Goal: Task Accomplishment & Management: Manage account settings

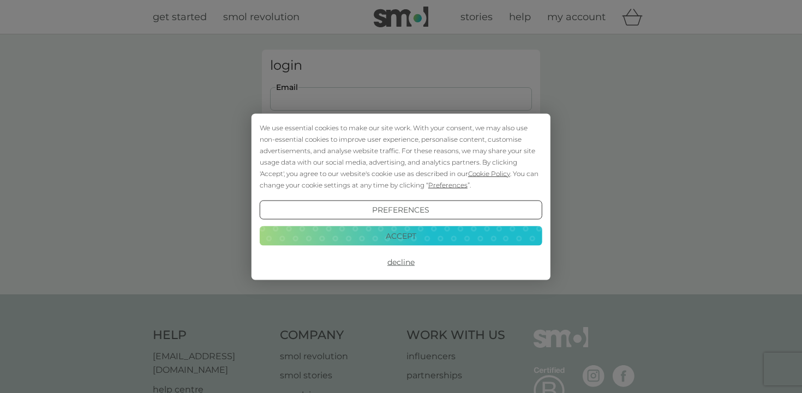
type input "[EMAIL_ADDRESS][DOMAIN_NAME]"
click at [406, 236] on button "Accept" at bounding box center [401, 236] width 282 height 20
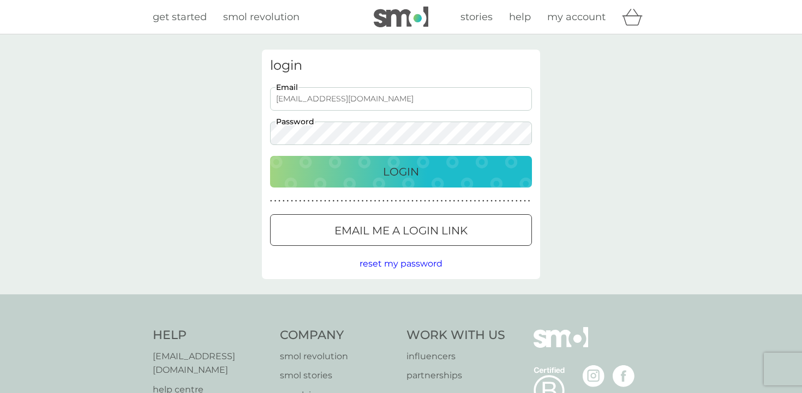
click at [388, 168] on p "Login" at bounding box center [401, 171] width 36 height 17
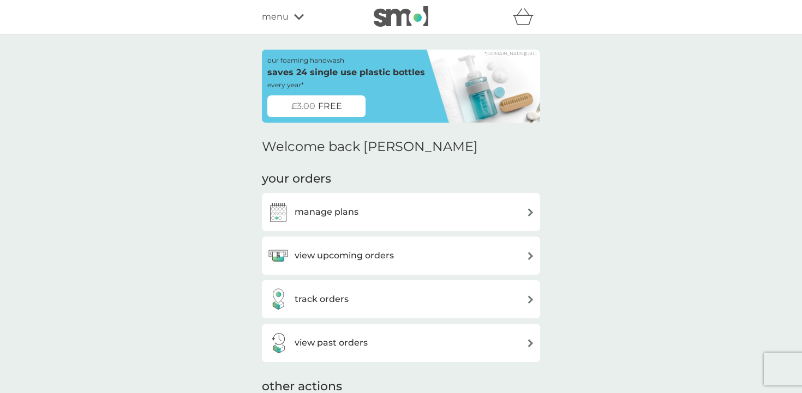
click at [534, 207] on div "manage plans" at bounding box center [401, 212] width 278 height 38
click at [529, 210] on img at bounding box center [530, 212] width 8 height 8
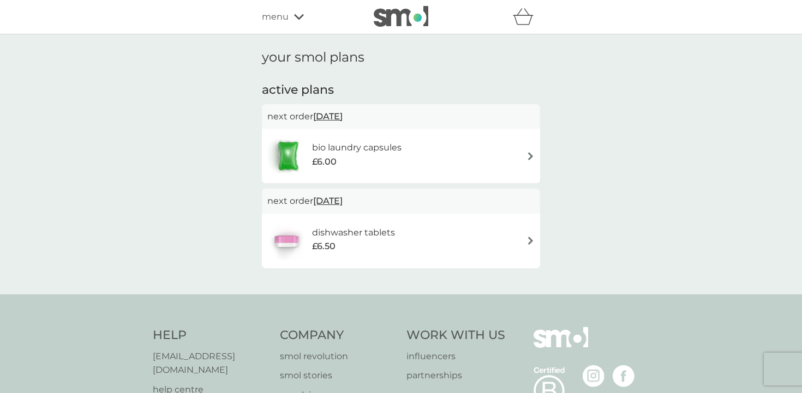
click at [531, 155] on img at bounding box center [530, 156] width 8 height 8
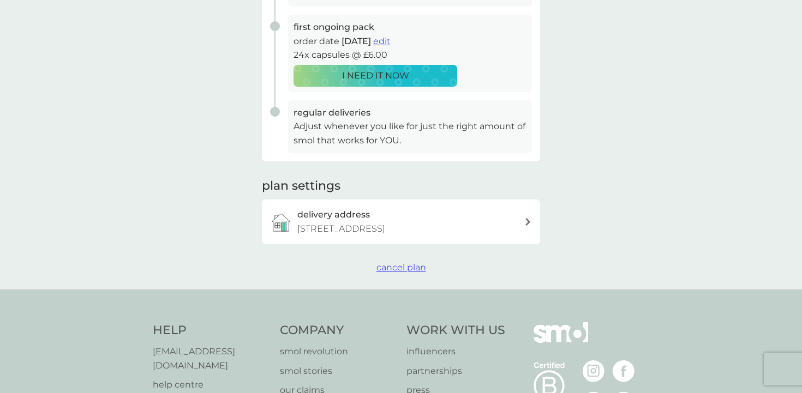
scroll to position [215, 0]
click at [402, 262] on span "cancel plan" at bounding box center [401, 266] width 50 height 10
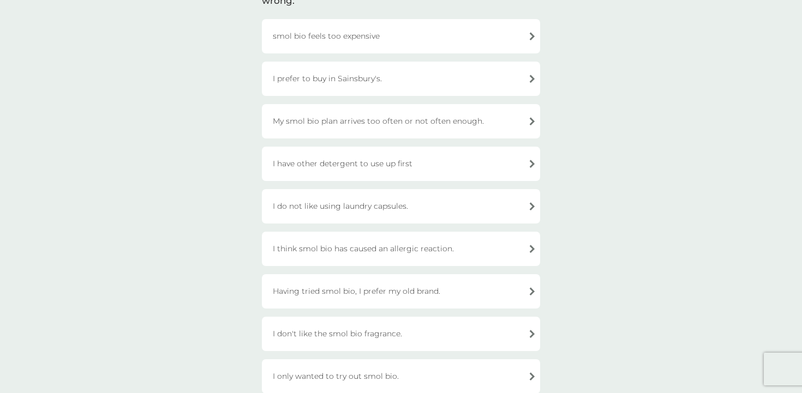
scroll to position [112, 0]
click at [531, 290] on div "Having tried smol bio, I prefer my old brand." at bounding box center [401, 289] width 278 height 34
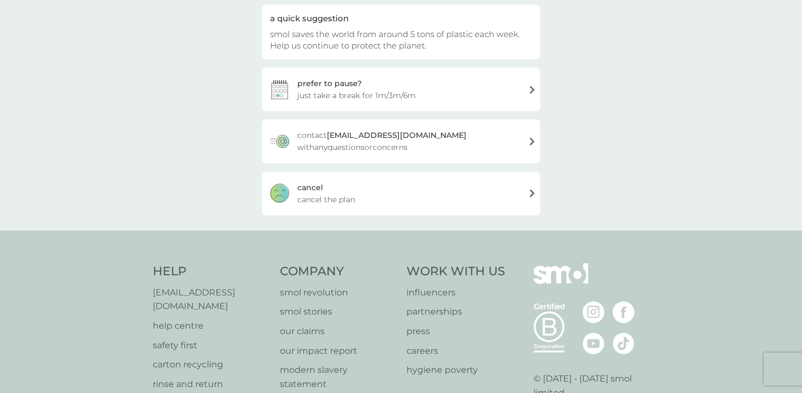
click at [456, 196] on div "cancel cancel the plan" at bounding box center [401, 194] width 278 height 44
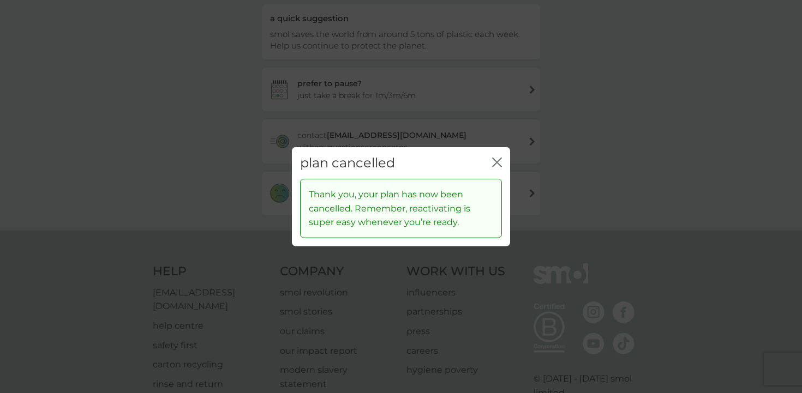
click at [498, 162] on icon "close" at bounding box center [499, 162] width 4 height 9
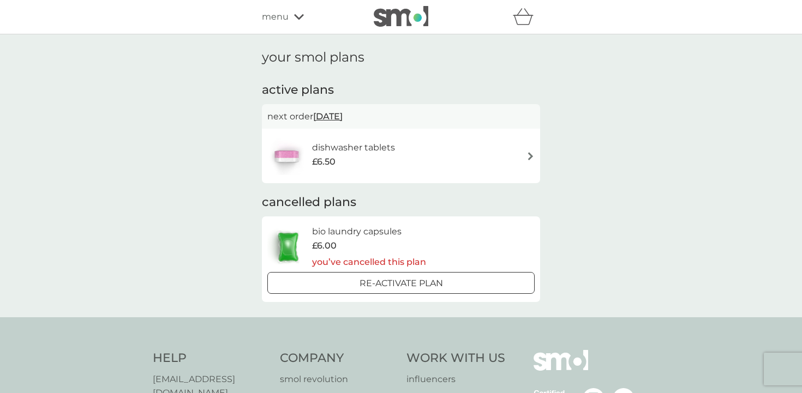
click at [530, 154] on img at bounding box center [530, 156] width 8 height 8
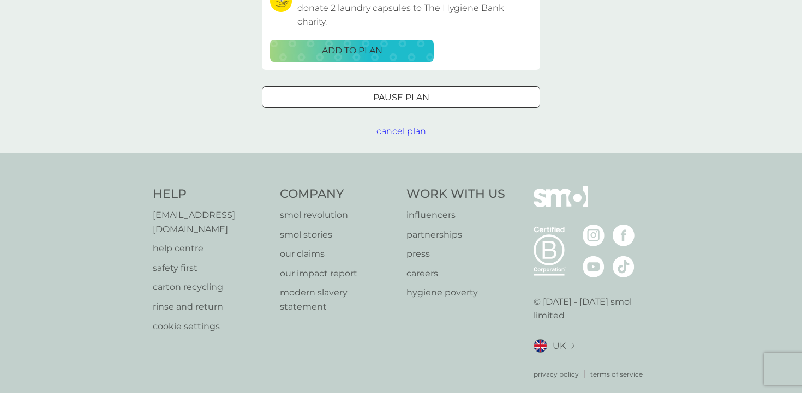
scroll to position [401, 0]
click at [413, 126] on span "cancel plan" at bounding box center [401, 131] width 50 height 10
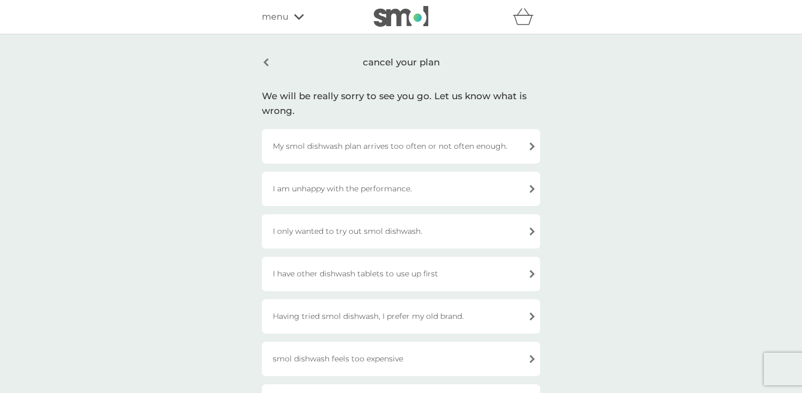
click at [487, 188] on div "I am unhappy with the performance." at bounding box center [401, 189] width 278 height 34
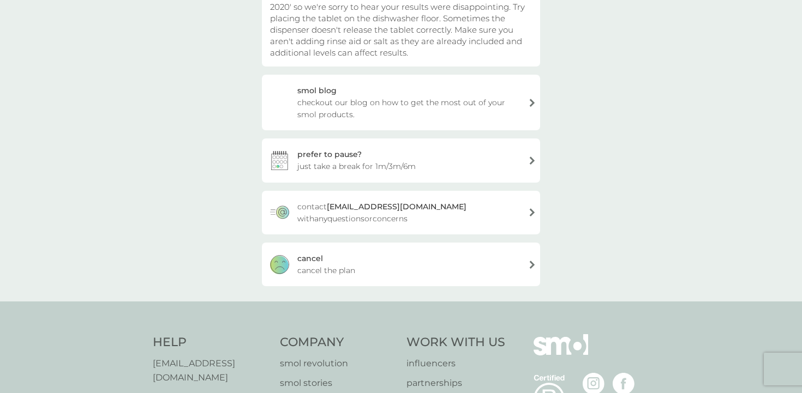
scroll to position [152, 0]
click at [453, 264] on div "cancel cancel the plan" at bounding box center [401, 264] width 278 height 44
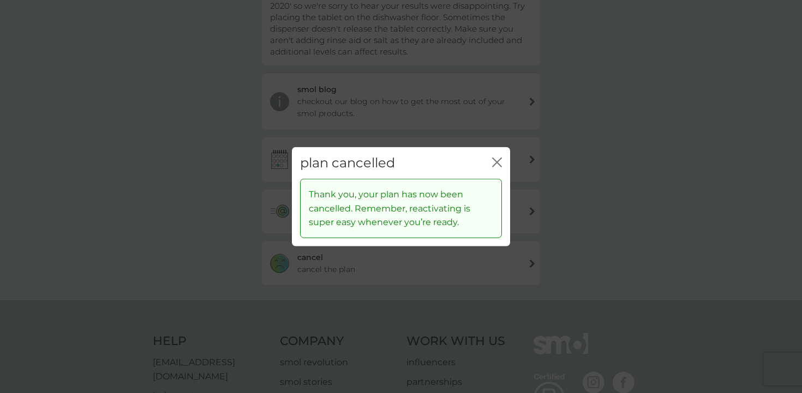
click at [496, 163] on icon "close" at bounding box center [497, 162] width 10 height 10
